Goal: Book appointment/travel/reservation

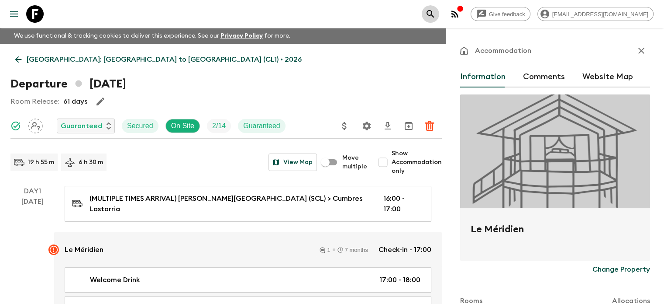
click at [439, 7] on button "search adventures" at bounding box center [430, 13] width 17 height 17
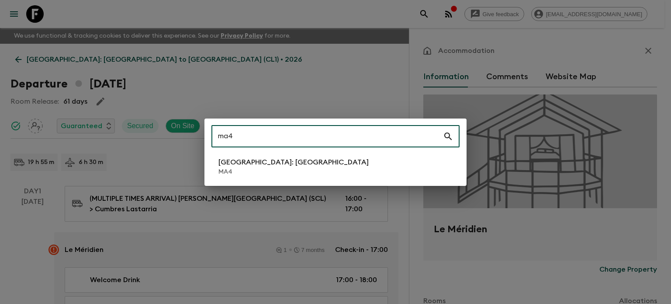
type input "ma4"
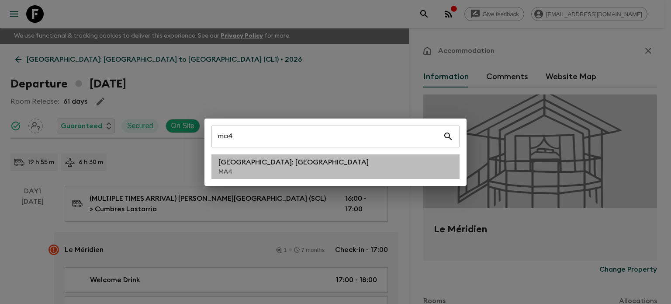
click at [307, 169] on li "[GEOGRAPHIC_DATA]: [GEOGRAPHIC_DATA] MA4" at bounding box center [335, 166] width 248 height 24
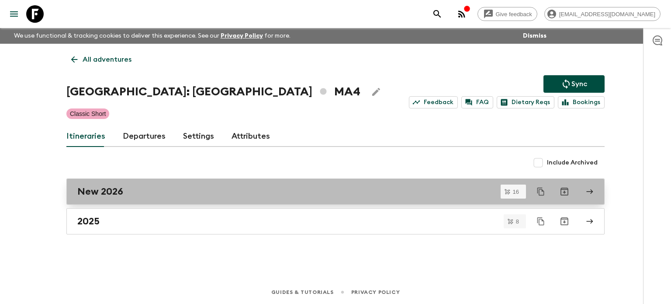
click at [113, 193] on h2 "New 2026" at bounding box center [100, 191] width 46 height 11
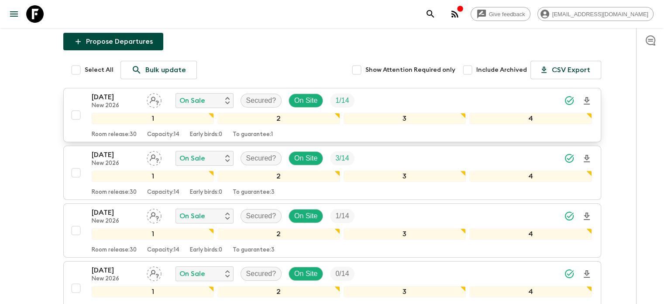
scroll to position [117, 0]
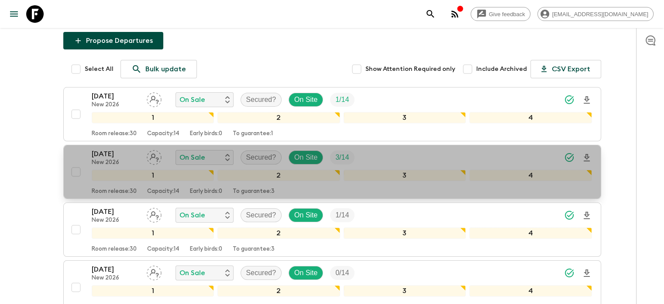
click at [117, 148] on p "[DATE]" at bounding box center [116, 153] width 48 height 10
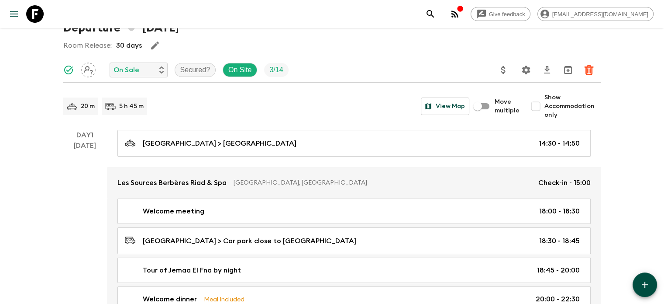
scroll to position [102, 0]
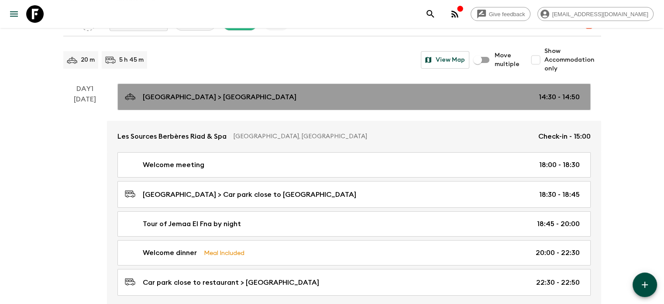
click at [221, 107] on link "[GEOGRAPHIC_DATA] > [GEOGRAPHIC_DATA] 14:30 - 14:50" at bounding box center [353, 96] width 473 height 27
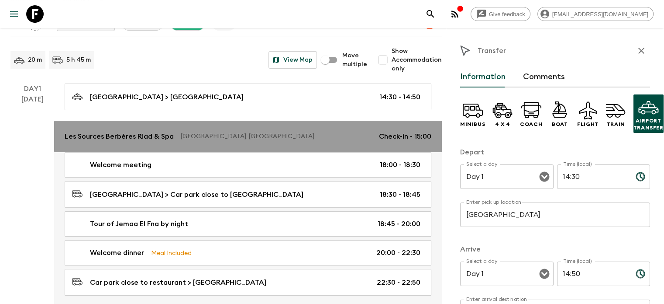
click at [286, 133] on p "[GEOGRAPHIC_DATA], [GEOGRAPHIC_DATA]" at bounding box center [276, 136] width 191 height 9
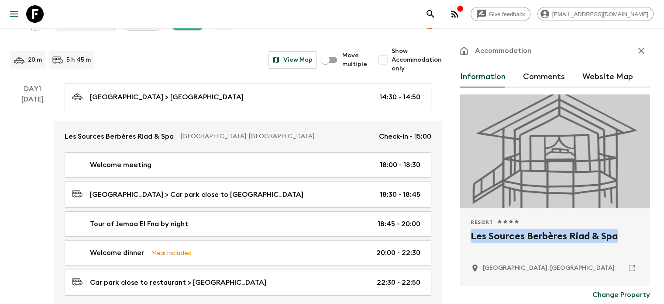
drag, startPoint x: 420, startPoint y: 238, endPoint x: 575, endPoint y: 231, distance: 154.7
click at [575, 231] on div "Resort 1 Star 2 Stars 3 Stars 4 Stars 5 Stars Les Sources Berbères Riad & Spa M…" at bounding box center [555, 247] width 190 height 78
copy h2 "Les Sources Berbères Riad & Spa"
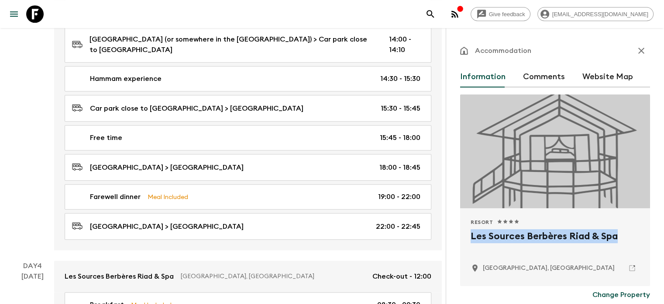
scroll to position [833, 0]
